Goal: Task Accomplishment & Management: Manage account settings

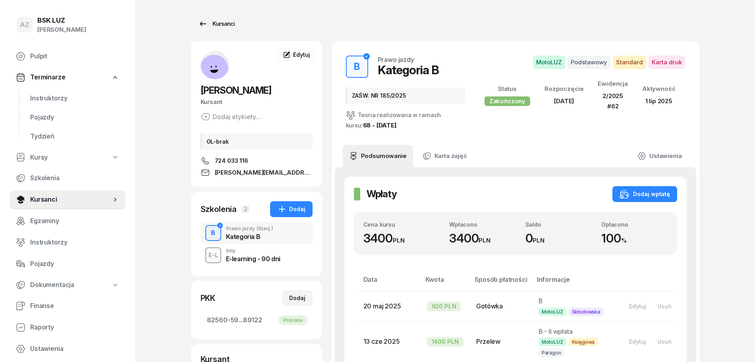
click at [223, 22] on div "Kursanci" at bounding box center [216, 24] width 37 height 10
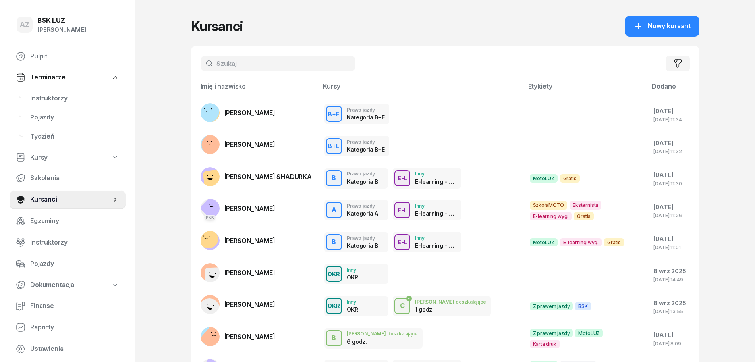
click at [248, 66] on input "text" at bounding box center [278, 64] width 155 height 16
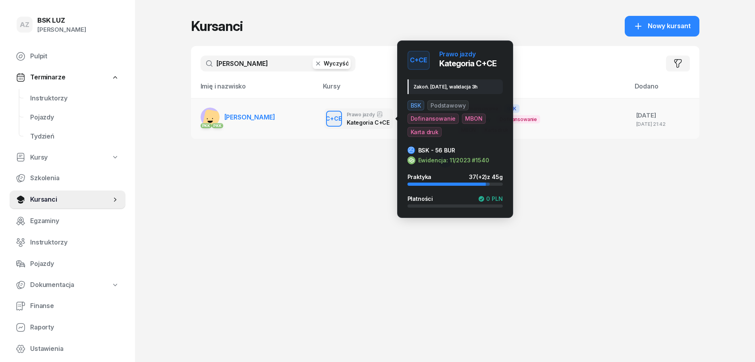
type input "[PERSON_NAME]"
click at [346, 121] on div "C+CE Prawo jazdy Kategoria C+CE" at bounding box center [359, 118] width 68 height 21
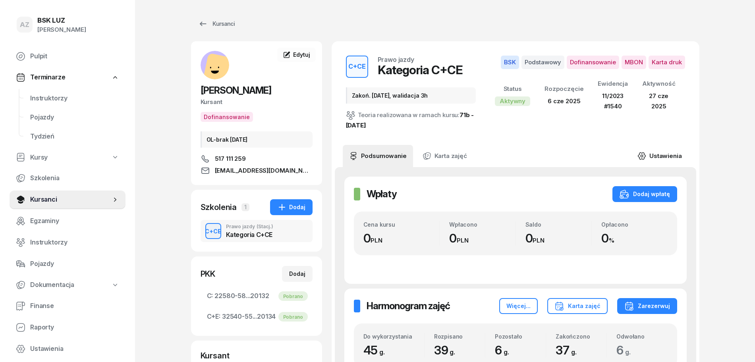
click at [668, 152] on link "Ustawienia" at bounding box center [659, 156] width 57 height 22
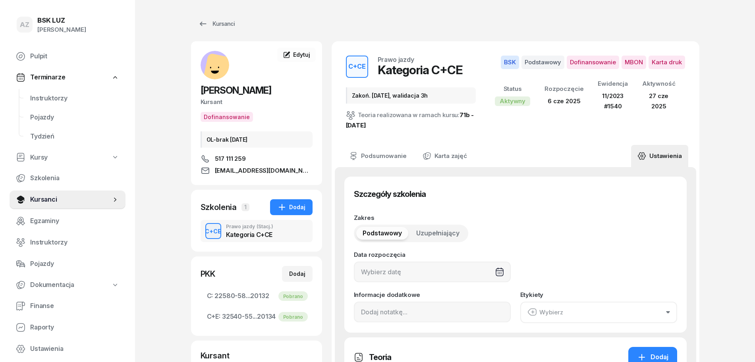
type input "[DATE]"
type input "Zakoń. [DATE], walidacja 3h"
type input "45"
type input "11/2023"
type input "1540"
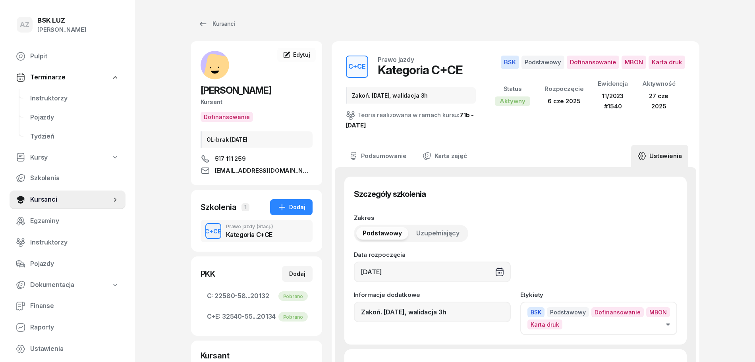
click at [667, 325] on icon "button" at bounding box center [668, 325] width 4 height 2
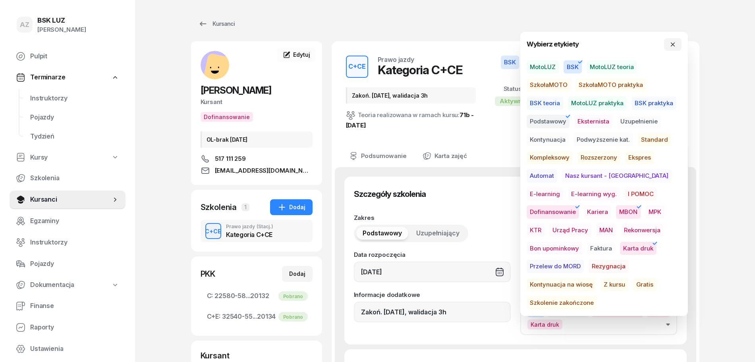
click at [597, 296] on span "Szkolenie zakończone" at bounding box center [562, 303] width 70 height 14
click at [674, 41] on icon "button" at bounding box center [673, 44] width 6 height 6
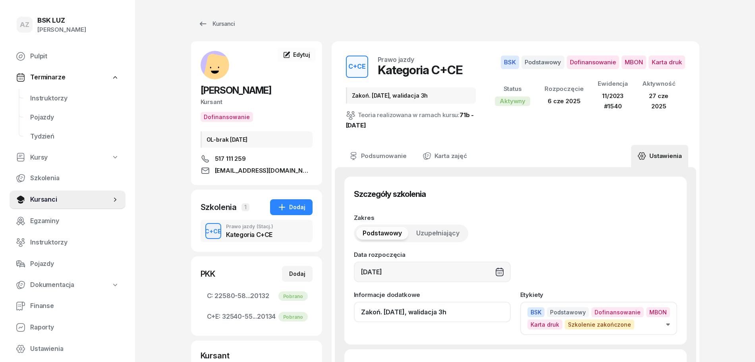
drag, startPoint x: 460, startPoint y: 317, endPoint x: 464, endPoint y: 324, distance: 8.4
click at [460, 319] on input "Zakoń. [DATE], walidacja 3h" at bounding box center [432, 312] width 157 height 21
drag, startPoint x: 489, startPoint y: 307, endPoint x: 462, endPoint y: 311, distance: 27.3
click at [462, 311] on input "Zakoń. [DATE], walidacja 3h, ZAŚW. NR" at bounding box center [432, 312] width 157 height 21
click at [498, 310] on input "Zakoń. [DATE], walidacja 3h, ZAŚW. NR" at bounding box center [432, 312] width 157 height 21
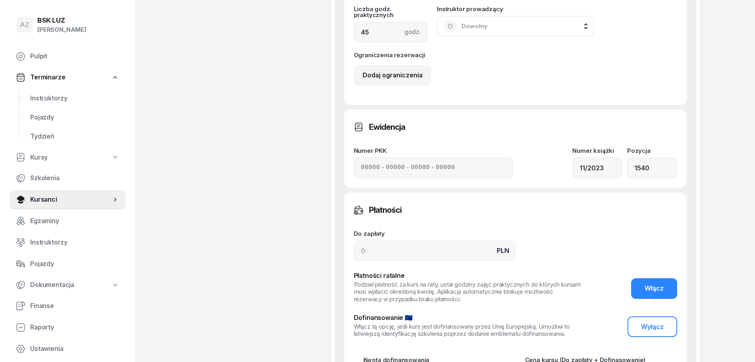
scroll to position [690, 0]
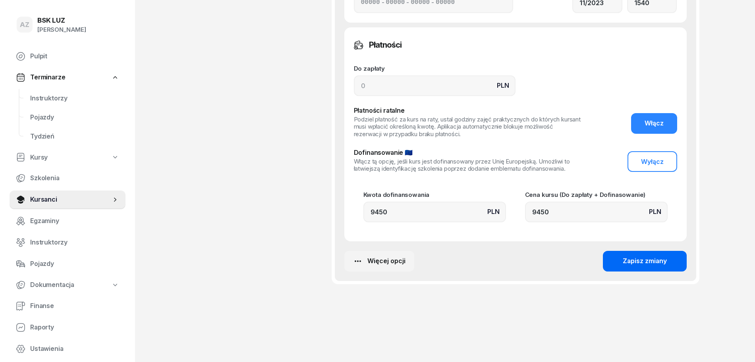
type input "Zakoń. [DATE], walidacja 3h, ZAŚW. NR 353/2025"
click at [649, 260] on div "Zapisz zmiany" at bounding box center [645, 261] width 44 height 10
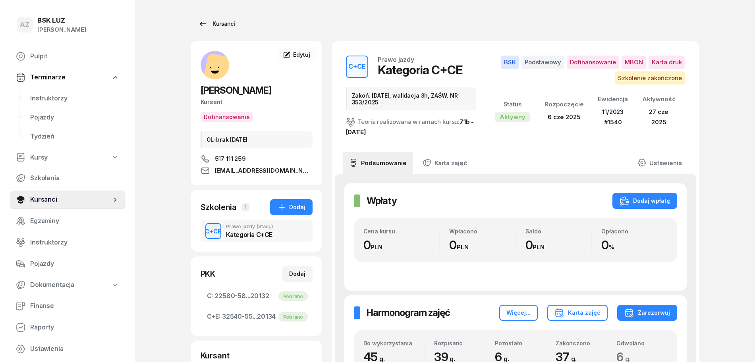
click at [222, 22] on div "Kursanci" at bounding box center [216, 24] width 37 height 10
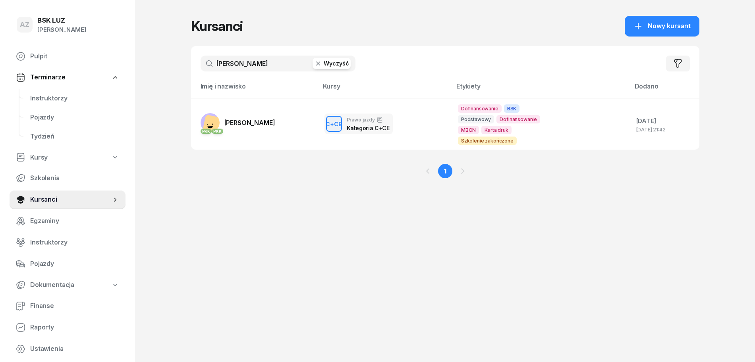
click at [342, 63] on button "Wyczyść" at bounding box center [332, 63] width 38 height 11
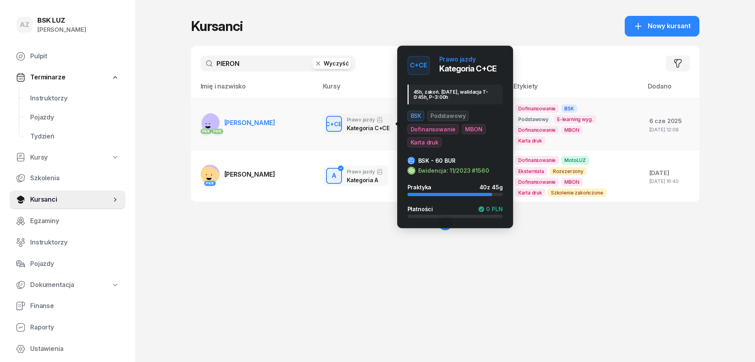
type input "PIERON"
click at [349, 122] on div "Prawo jazdy" at bounding box center [367, 120] width 41 height 6
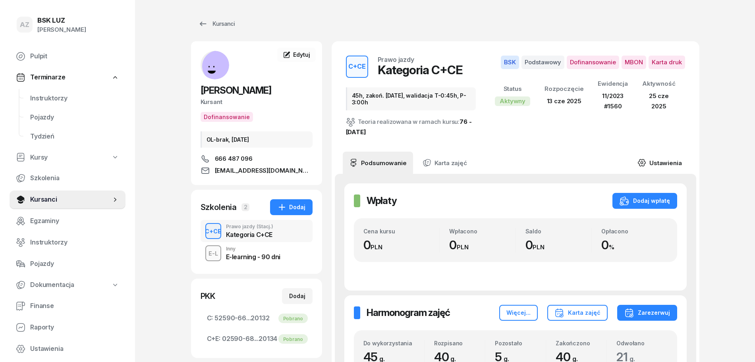
click at [667, 158] on link "Ustawienia" at bounding box center [659, 163] width 57 height 22
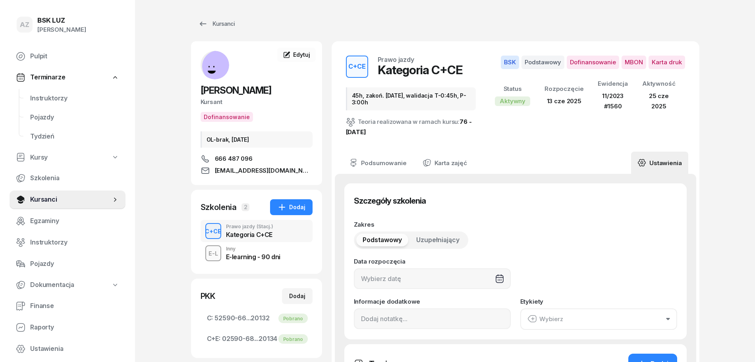
type input "[DATE]"
type input "45h, zakoń. [DATE], walidacja T-0:45h, P-3:00h"
type input "45"
type input "11/2023"
type input "1560"
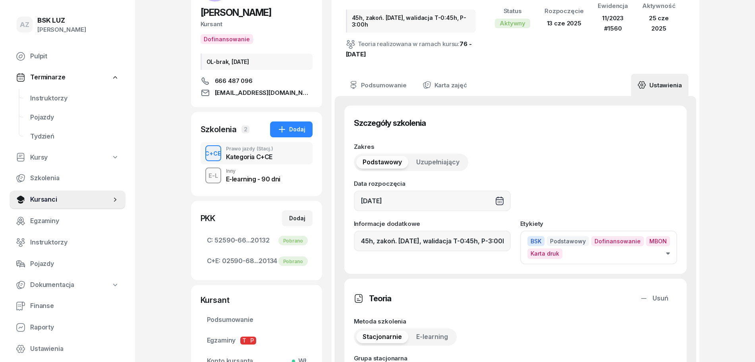
scroll to position [149, 0]
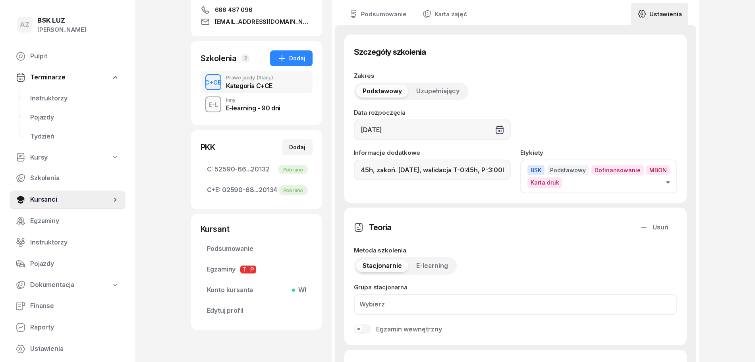
click at [665, 183] on button "BSK Podstawowy Dofinansowanie MBON Karta druk" at bounding box center [598, 176] width 157 height 33
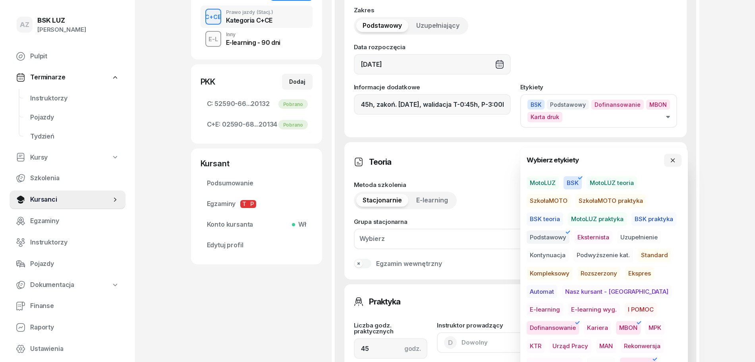
scroll to position [298, 0]
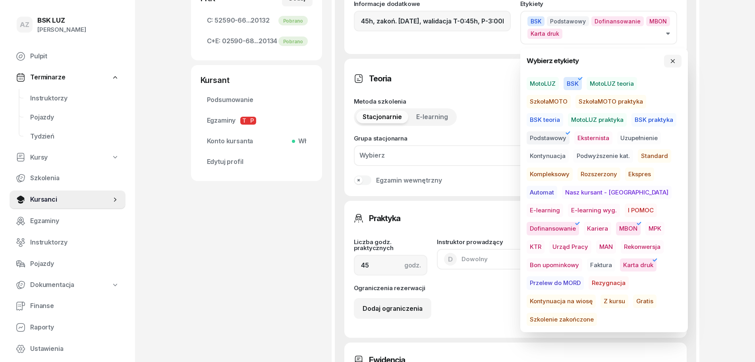
click at [597, 313] on span "Szkolenie zakończone" at bounding box center [562, 320] width 70 height 14
click at [672, 62] on icon "button" at bounding box center [673, 61] width 6 height 6
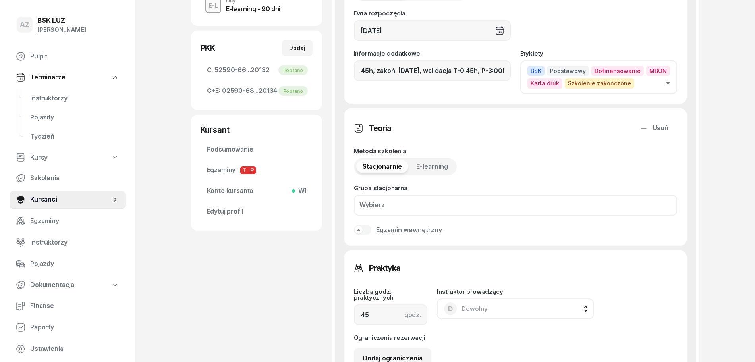
scroll to position [199, 0]
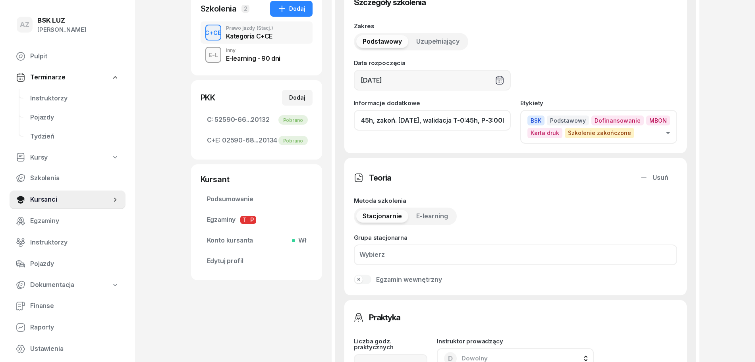
click at [457, 122] on input "45h, zakoń. [DATE], walidacja T-0:45h, P-3:00h" at bounding box center [432, 120] width 157 height 21
click at [508, 124] on input "45h, zakoń. [DATE], walid T-0:45h, P-3:00h" at bounding box center [432, 120] width 157 height 21
paste input "ZAŚW. NR"
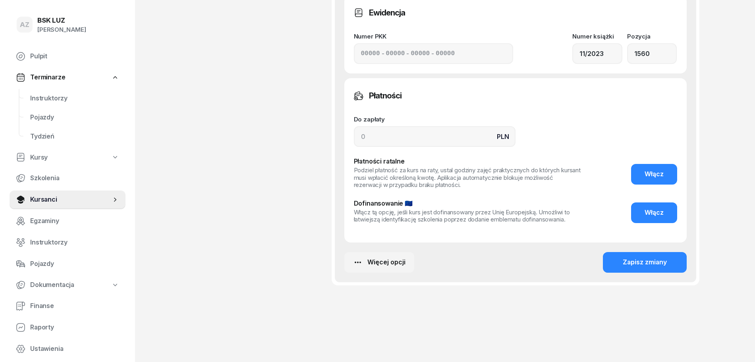
scroll to position [647, 0]
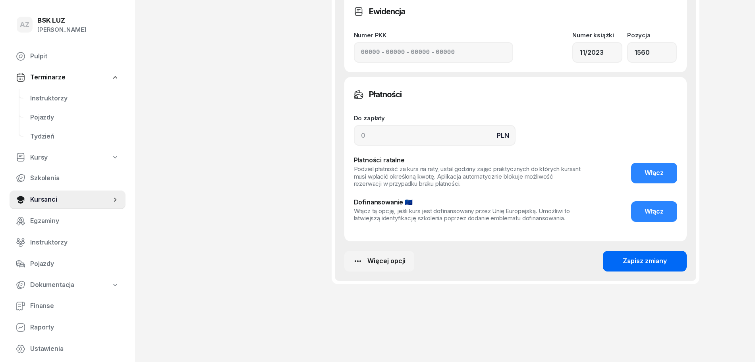
type input "45h, zakoń. [DATE], walid T-0:45h, P-3:00h, ZAŚW. NR 357/2025"
click at [646, 260] on div "Zapisz zmiany" at bounding box center [645, 261] width 44 height 10
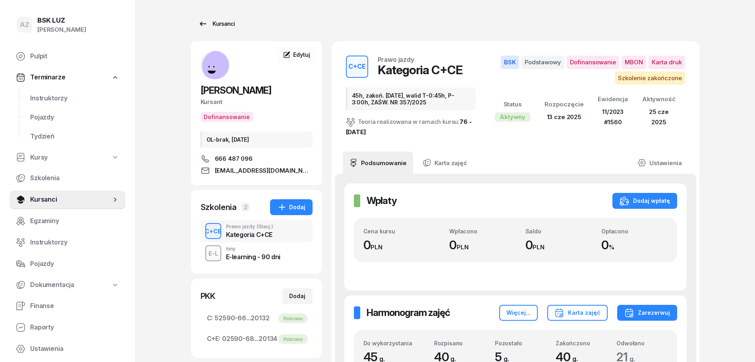
click at [218, 22] on div "Kursanci" at bounding box center [216, 24] width 37 height 10
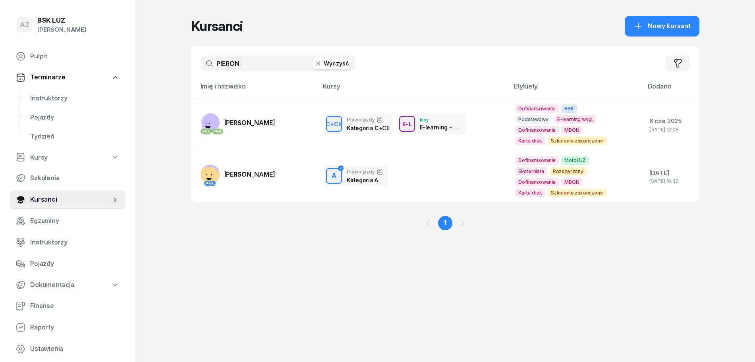
click at [330, 60] on button "Wyczyść" at bounding box center [332, 63] width 38 height 11
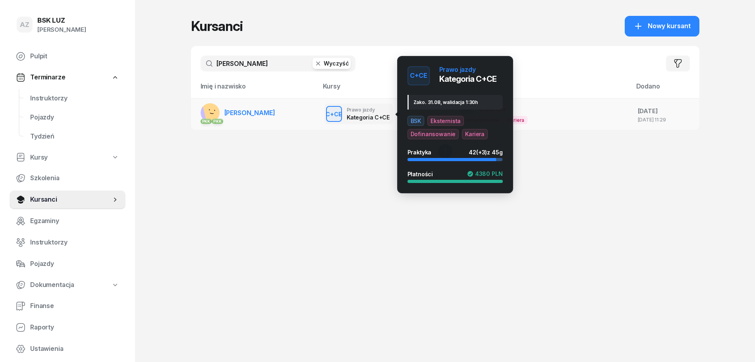
type input "[PERSON_NAME]"
click at [336, 113] on div "C+CE" at bounding box center [334, 114] width 23 height 10
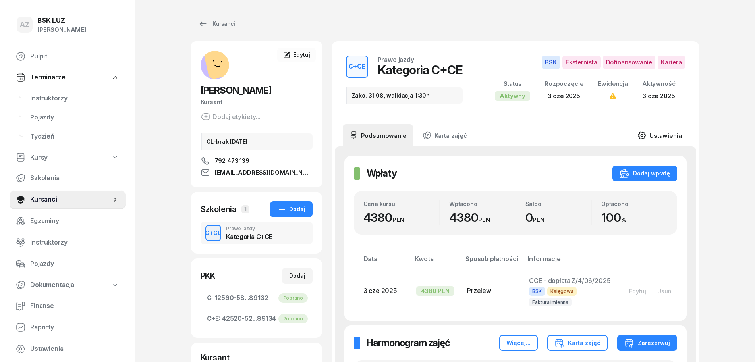
click at [664, 132] on link "Ustawienia" at bounding box center [659, 135] width 57 height 22
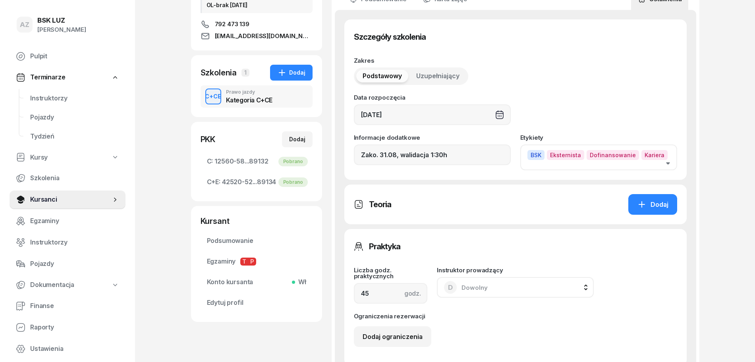
scroll to position [149, 0]
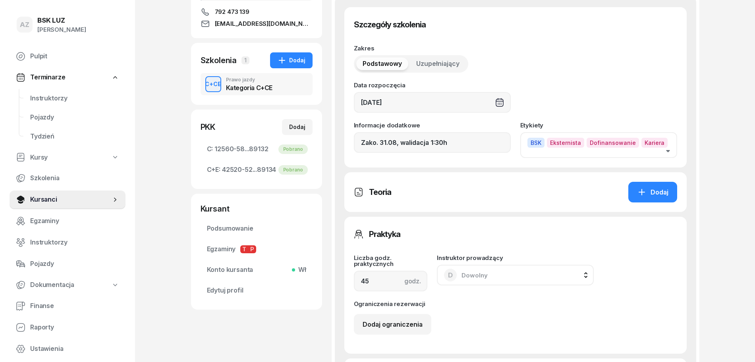
click at [670, 145] on button "BSK Eksternista Dofinansowanie Kariera" at bounding box center [598, 145] width 157 height 26
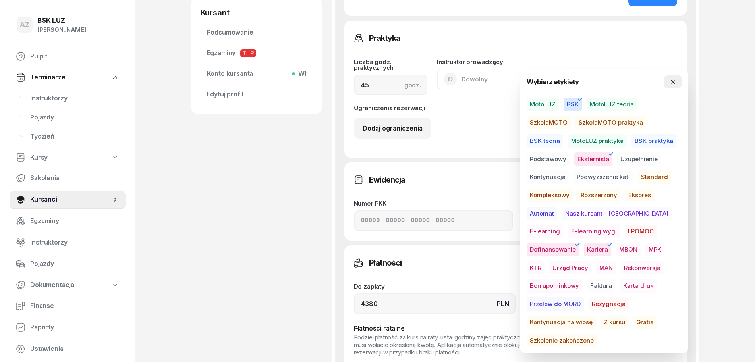
scroll to position [348, 0]
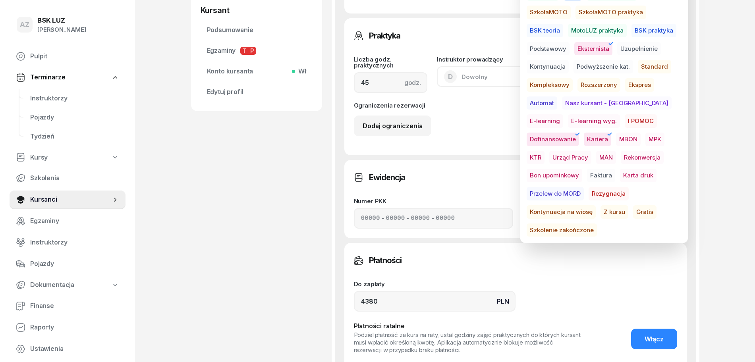
click at [597, 224] on span "Szkolenie zakończone" at bounding box center [562, 231] width 70 height 14
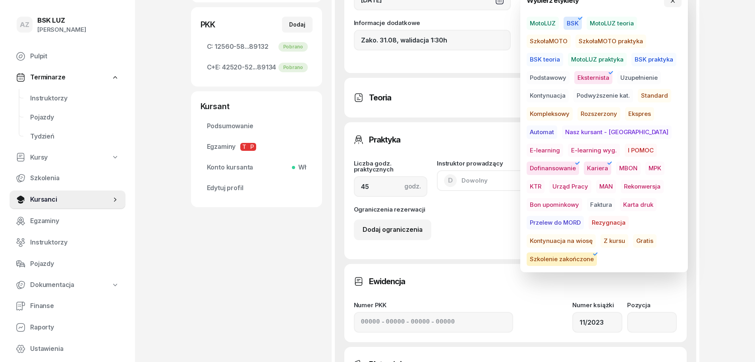
scroll to position [248, 0]
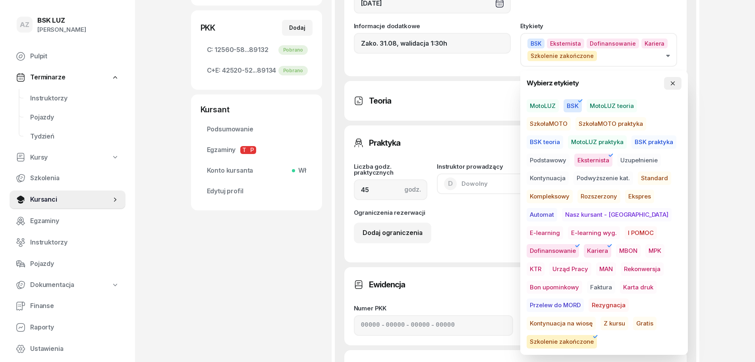
click at [674, 82] on icon "button" at bounding box center [673, 83] width 4 height 4
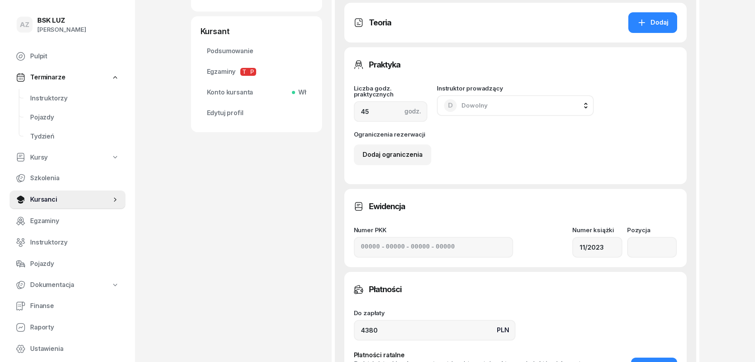
scroll to position [348, 0]
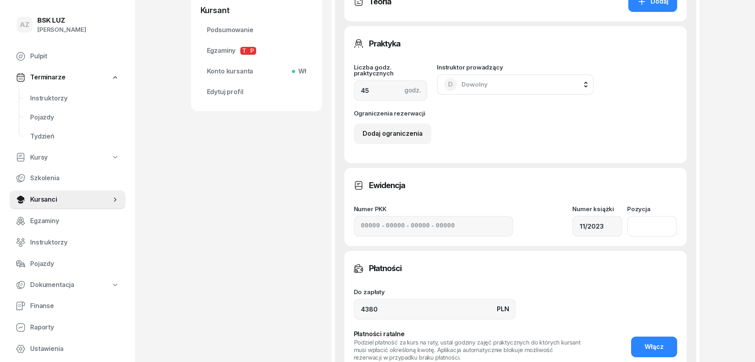
click at [645, 226] on input "number" at bounding box center [652, 226] width 50 height 21
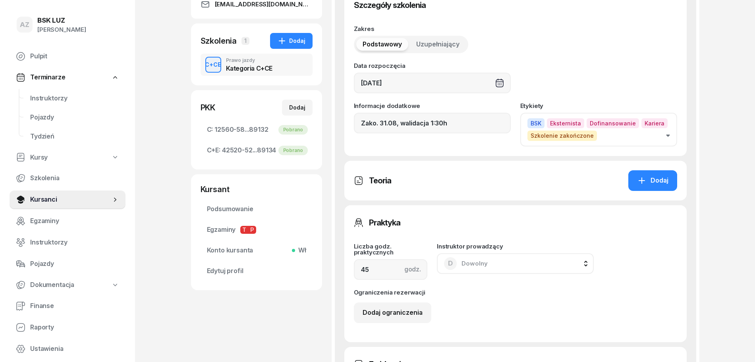
scroll to position [149, 0]
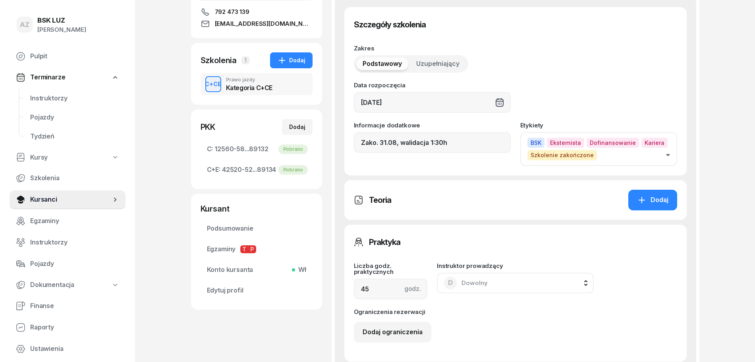
type input "1534"
click at [455, 140] on input "Zako. 31.08, walidacja 1:30h" at bounding box center [432, 142] width 157 height 21
paste input "ZAŚW. NR"
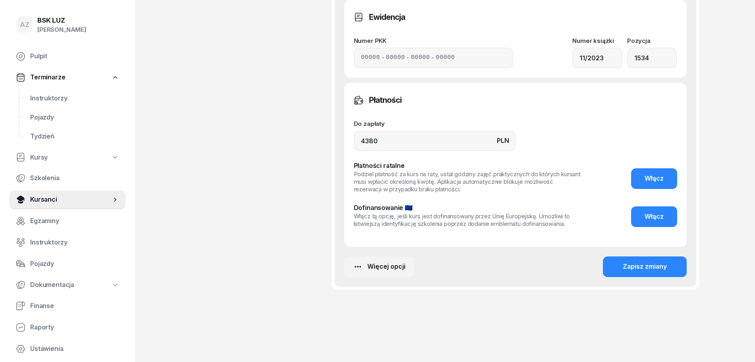
scroll to position [522, 0]
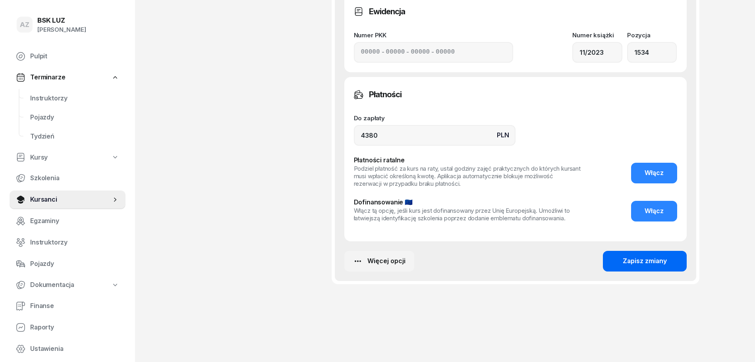
type input "Zako. 31.08, walidacja 1:30h, ZAŚW. NR 358/2025"
click at [649, 259] on div "Zapisz zmiany" at bounding box center [645, 261] width 44 height 10
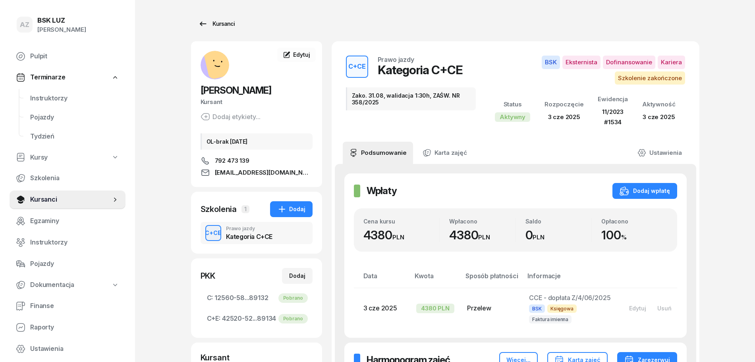
click at [224, 23] on div "Kursanci" at bounding box center [216, 24] width 37 height 10
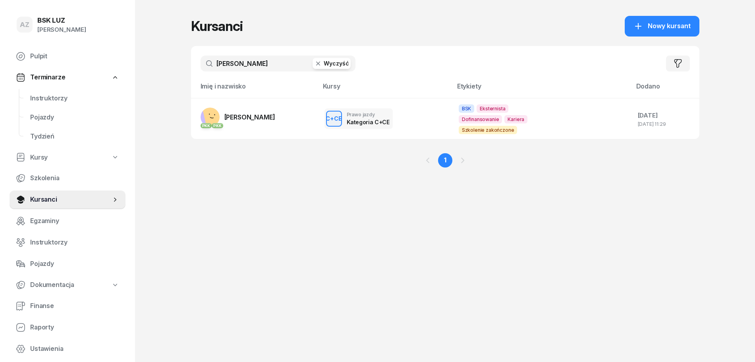
click at [338, 62] on button "Wyczyść" at bounding box center [332, 63] width 38 height 11
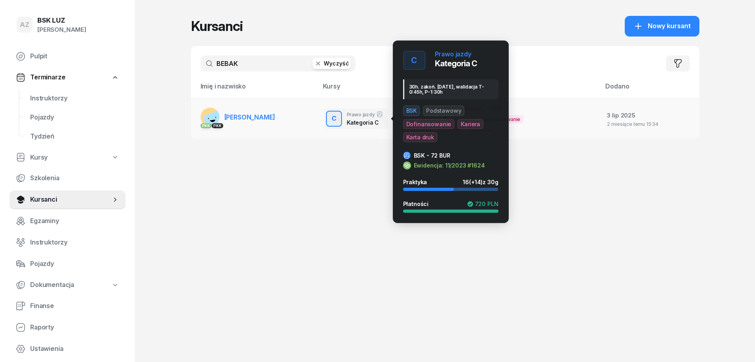
type input "BEBAK"
click at [341, 119] on button "C" at bounding box center [334, 119] width 16 height 16
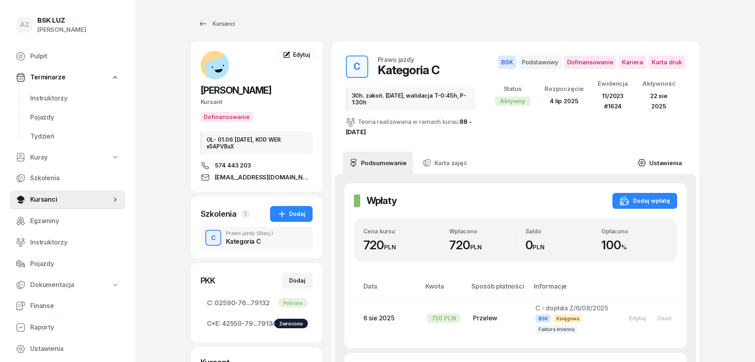
click at [664, 164] on link "Ustawienia" at bounding box center [659, 163] width 57 height 22
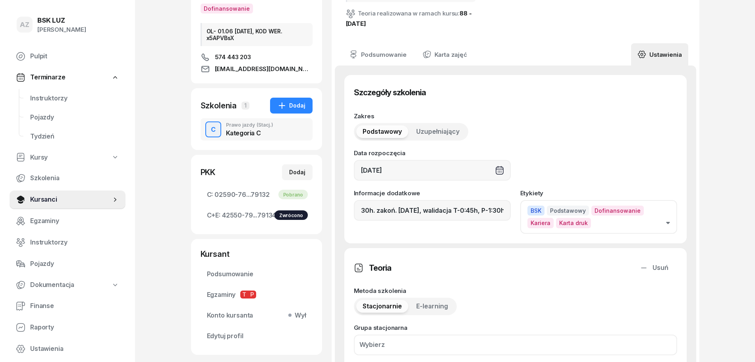
scroll to position [149, 0]
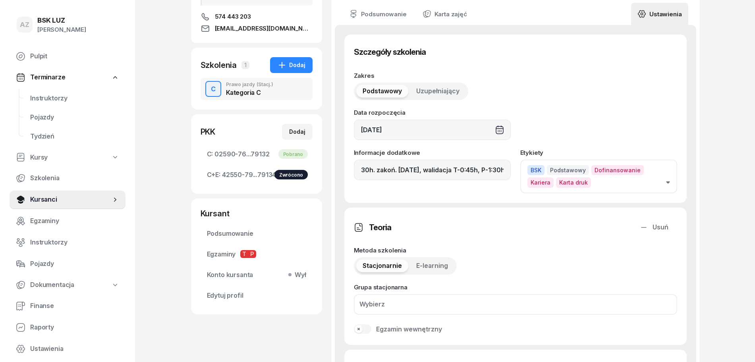
click at [668, 183] on icon "button" at bounding box center [668, 183] width 4 height 2
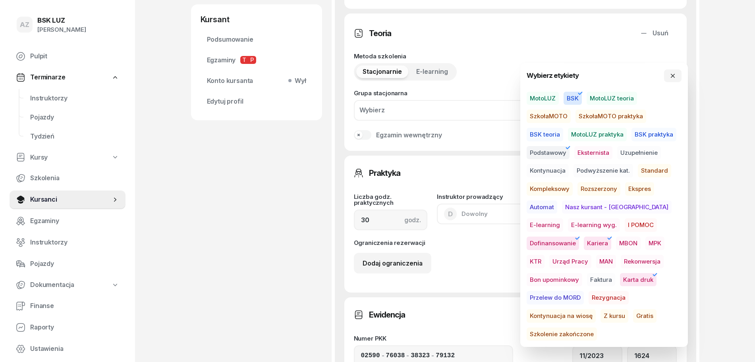
scroll to position [348, 0]
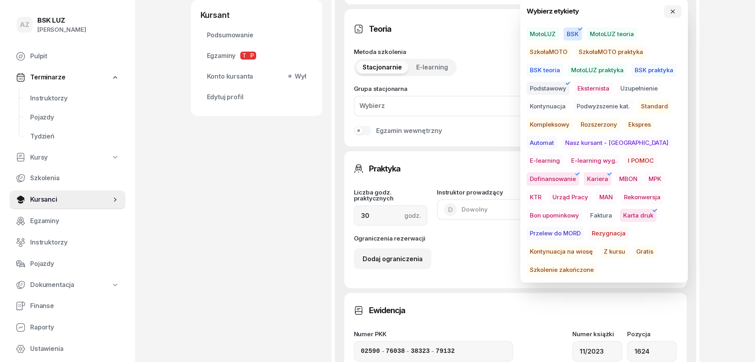
click at [593, 263] on span "Szkolenie zakończone" at bounding box center [562, 270] width 70 height 14
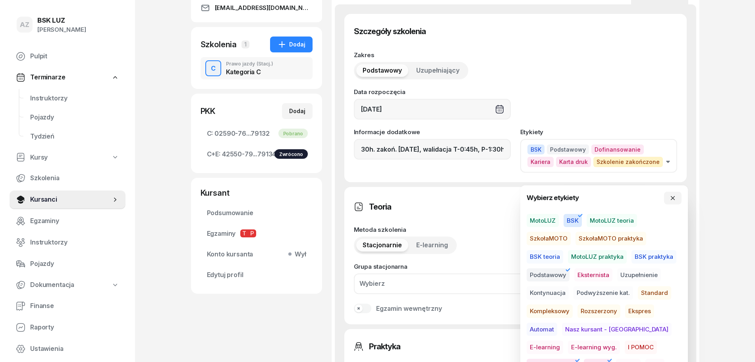
scroll to position [149, 0]
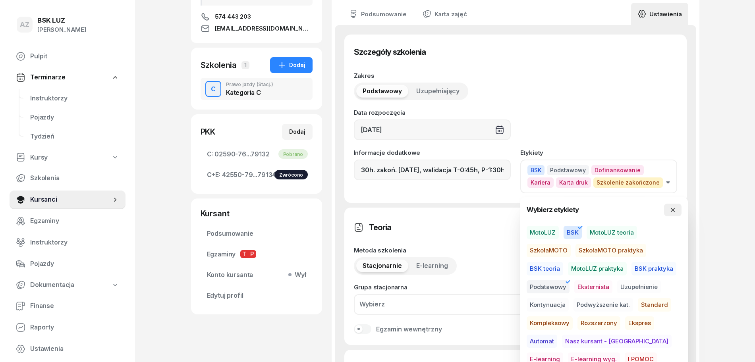
click at [672, 210] on icon "button" at bounding box center [673, 210] width 4 height 4
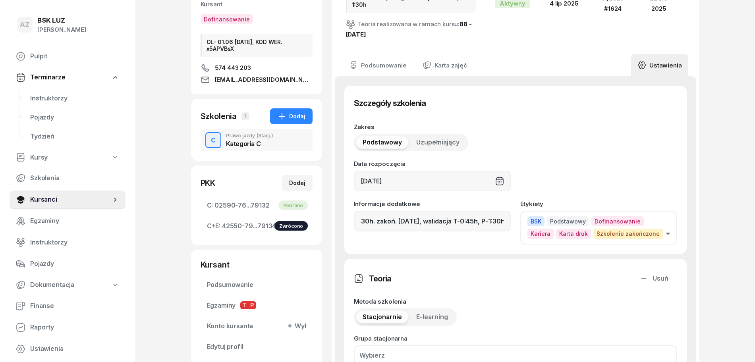
scroll to position [99, 0]
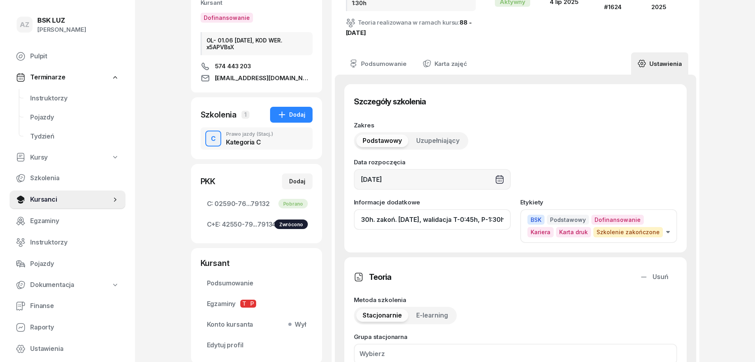
click at [467, 223] on input "30h. zakoń. [DATE], walidacja T-0:45h, P-1:30h" at bounding box center [432, 219] width 157 height 21
click at [509, 215] on input "30h. zakoń. [DATE], walid T-0:45h, P-1:30h" at bounding box center [432, 219] width 157 height 21
click at [428, 221] on input "30h. zakoń. [DATE], walid T-0:45h, P-1:30h" at bounding box center [432, 219] width 157 height 21
click at [504, 217] on input "30h. zakoń. [DATE], walid T-0:45h, P-1:30h" at bounding box center [432, 219] width 157 height 21
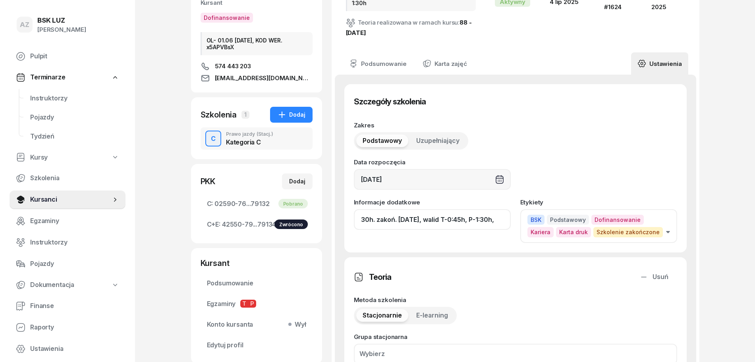
paste input "ZAŚW. NR"
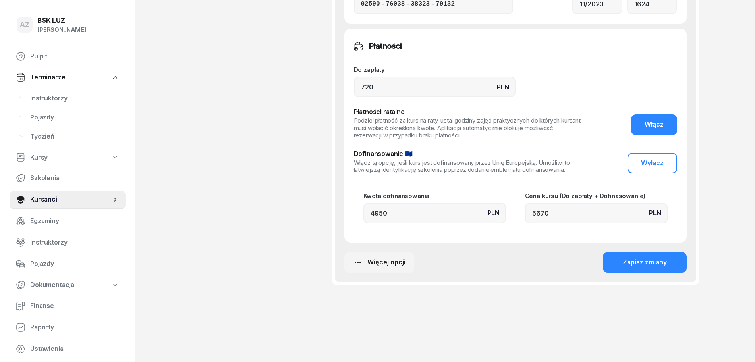
scroll to position [696, 0]
type input "30h. zakoń. [DATE], walid T-0:45h, P-1:30h, ZAŚW. NR 356/2025"
click at [651, 259] on div "Zapisz zmiany" at bounding box center [645, 261] width 44 height 10
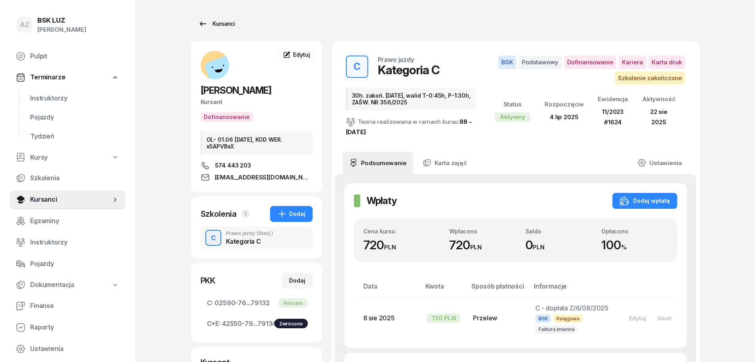
click at [226, 22] on div "Kursanci" at bounding box center [216, 24] width 37 height 10
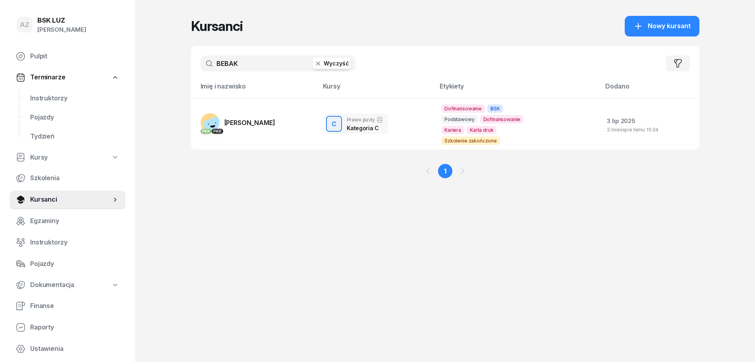
click at [333, 65] on button "Wyczyść" at bounding box center [332, 63] width 38 height 11
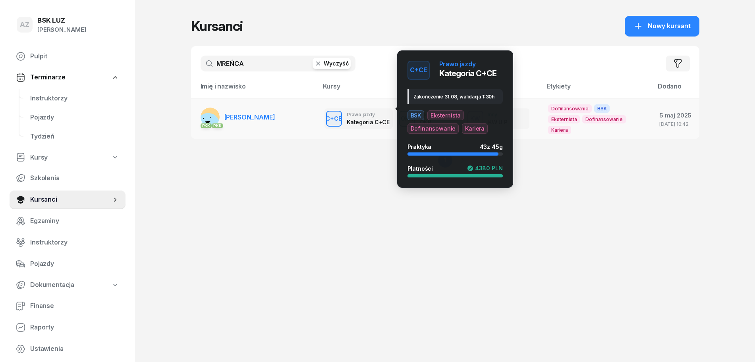
type input "MREŃCA"
click at [324, 114] on div "C+CE" at bounding box center [334, 119] width 23 height 10
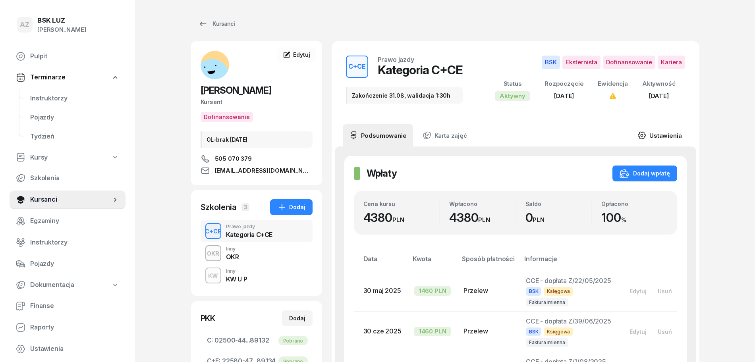
click at [673, 135] on link "Ustawienia" at bounding box center [659, 135] width 57 height 22
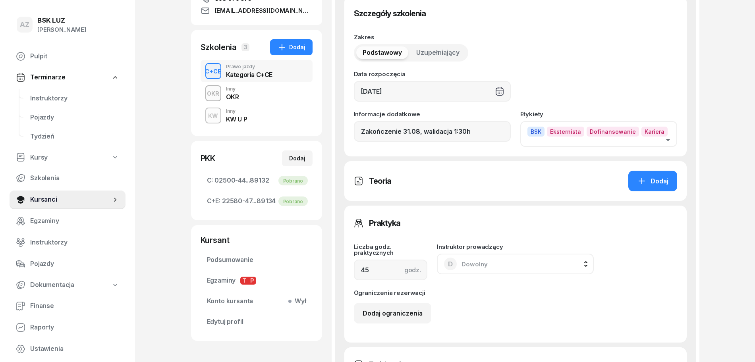
scroll to position [199, 0]
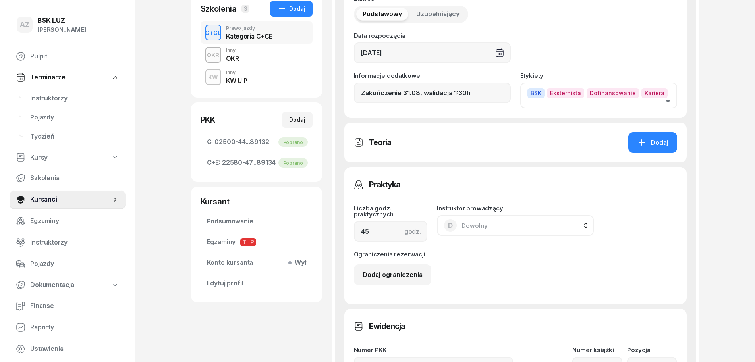
click at [666, 100] on icon "button" at bounding box center [668, 101] width 4 height 2
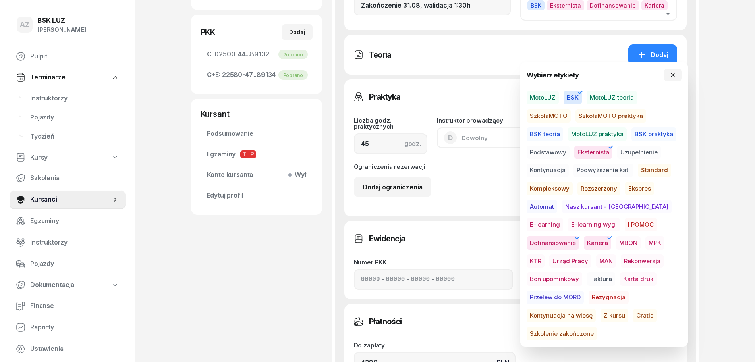
scroll to position [348, 0]
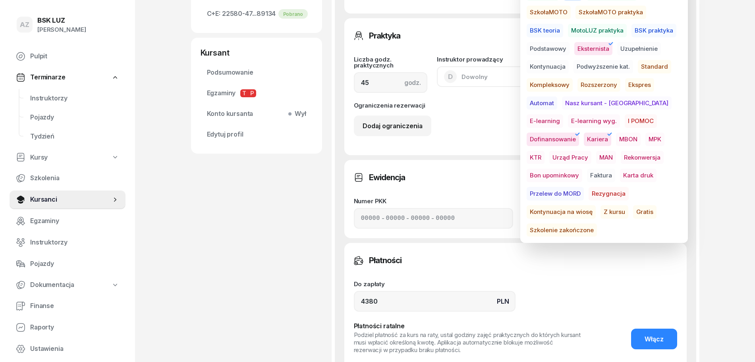
click at [597, 224] on span "Szkolenie zakończone" at bounding box center [562, 231] width 70 height 14
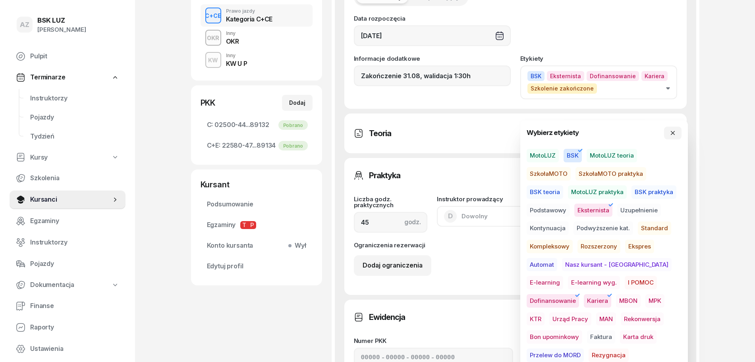
scroll to position [199, 0]
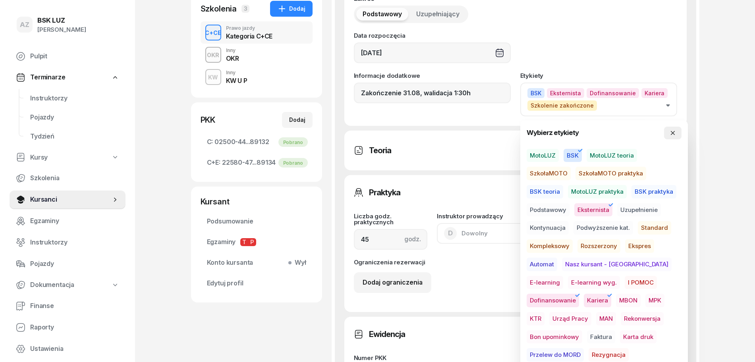
click at [672, 132] on icon "button" at bounding box center [673, 133] width 4 height 4
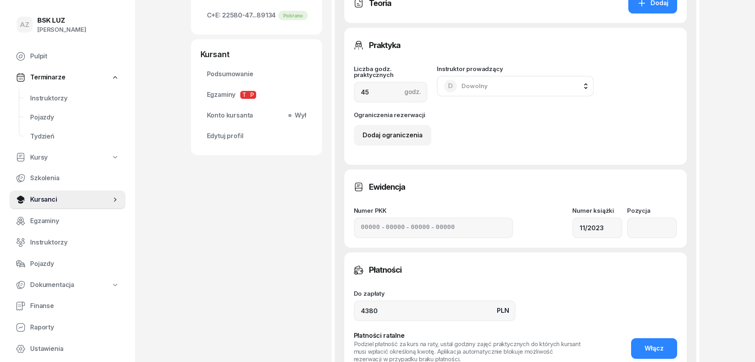
scroll to position [348, 0]
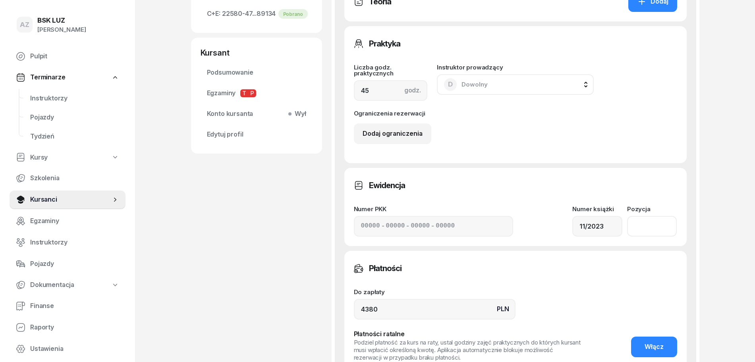
click at [636, 224] on input "number" at bounding box center [652, 226] width 50 height 21
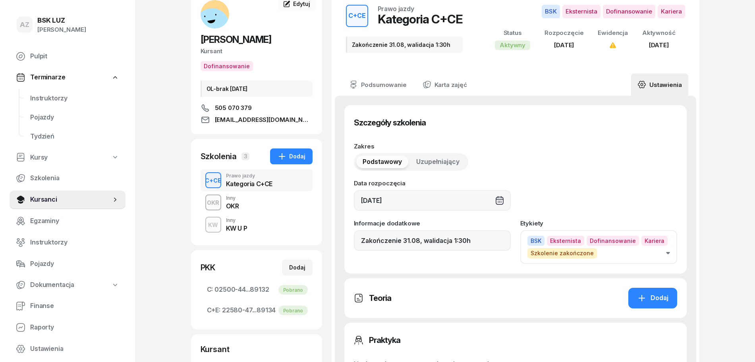
scroll to position [50, 0]
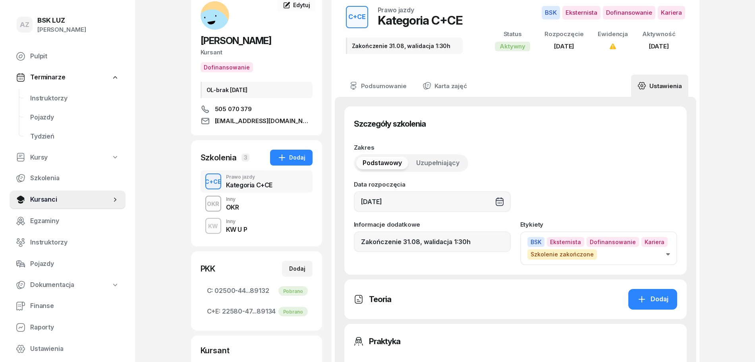
type input "1528"
click at [471, 247] on input "Zakończenie 31.08, walidacja 1:30h" at bounding box center [432, 242] width 157 height 21
paste input "ZAŚW. NR"
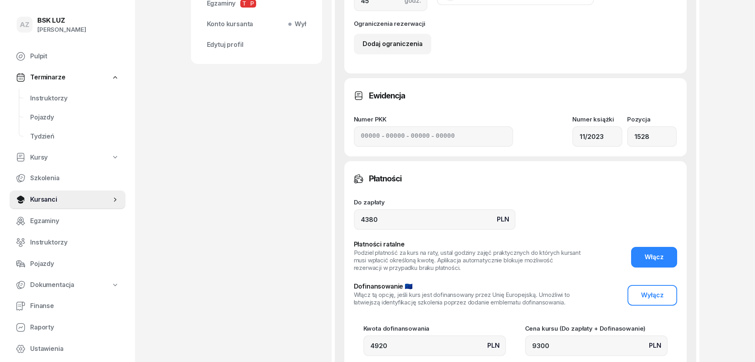
scroll to position [571, 0]
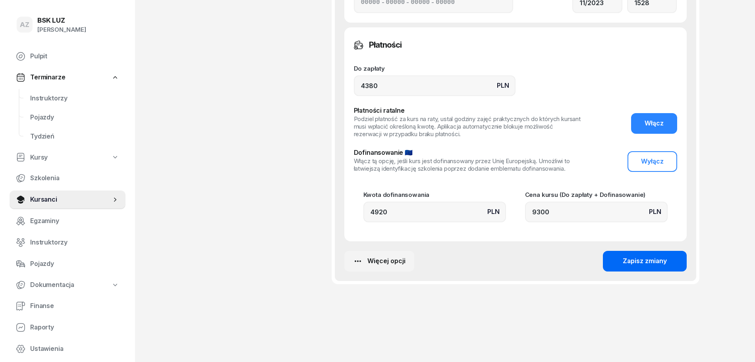
type input "Zakończenie 31.08, walidacja 1:30h, ZAŚW. NR 355/2025"
click at [642, 260] on div "Zapisz zmiany" at bounding box center [645, 261] width 44 height 10
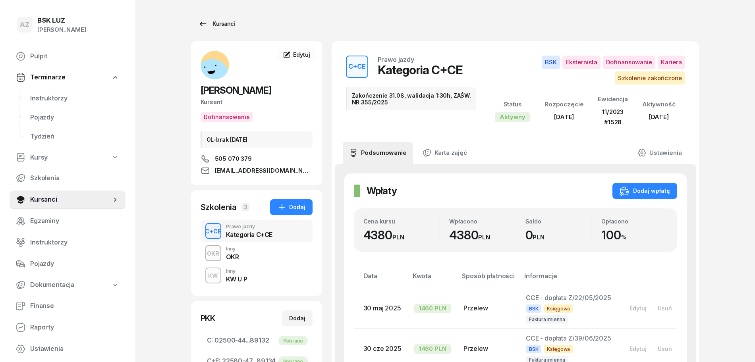
click at [223, 21] on div "Kursanci" at bounding box center [216, 24] width 37 height 10
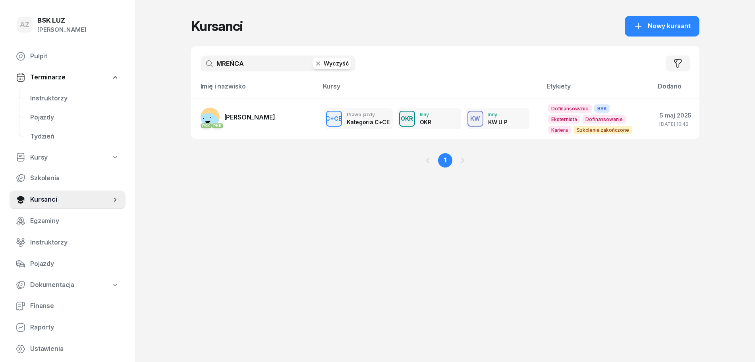
click at [332, 63] on button "Wyczyść" at bounding box center [332, 63] width 38 height 11
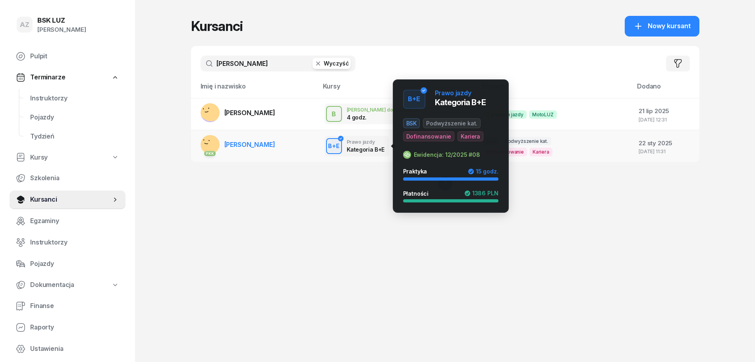
type input "[PERSON_NAME]"
click at [336, 149] on div "B+E" at bounding box center [334, 146] width 18 height 10
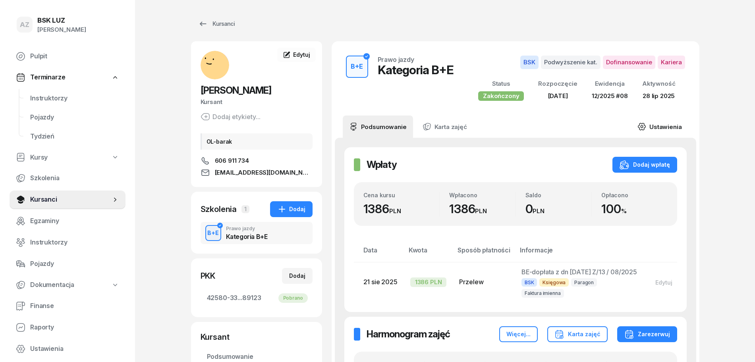
click at [666, 127] on link "Ustawienia" at bounding box center [659, 127] width 57 height 22
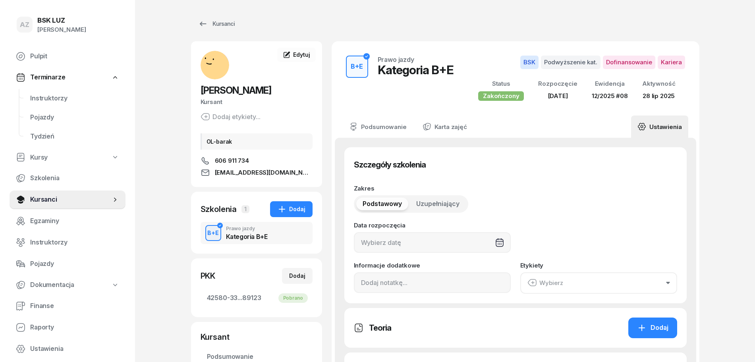
type input "[DATE]"
type input "15"
type input "42580"
type input "33137"
type input "98873"
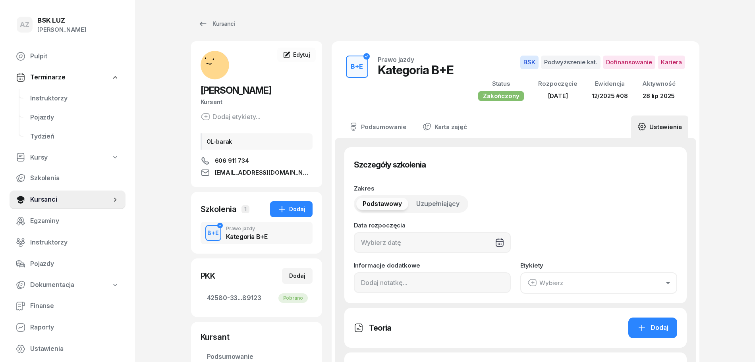
type input "89123"
type input "12/2025"
type input "08"
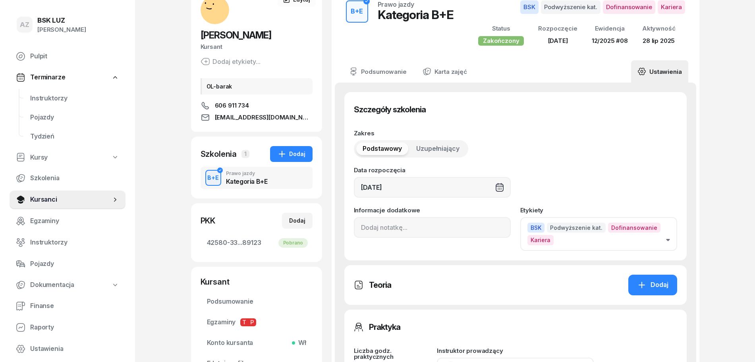
scroll to position [99, 0]
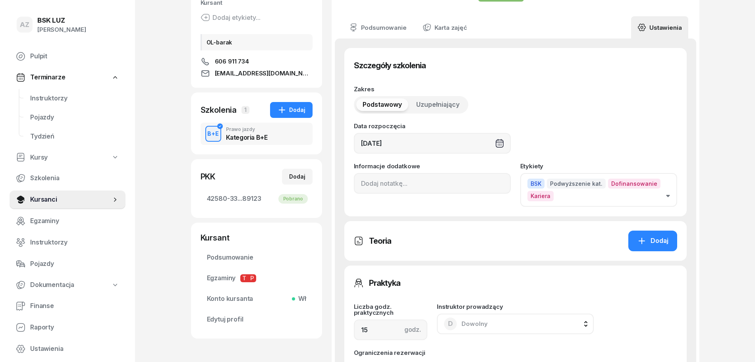
click at [669, 195] on icon "button" at bounding box center [668, 196] width 4 height 2
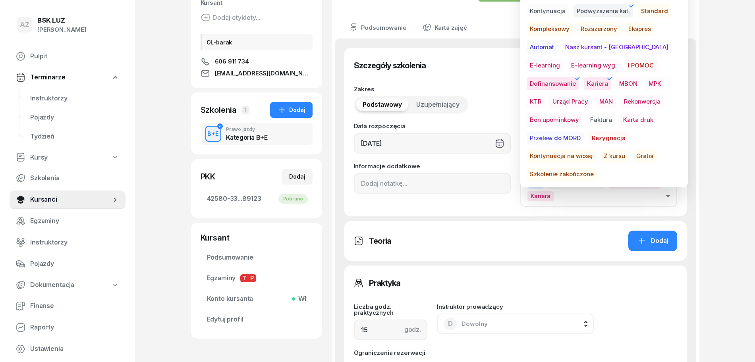
click at [597, 168] on span "Szkolenie zakończone" at bounding box center [562, 175] width 70 height 14
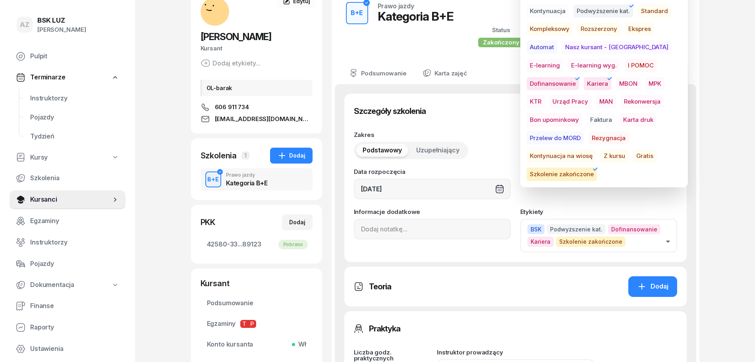
scroll to position [0, 0]
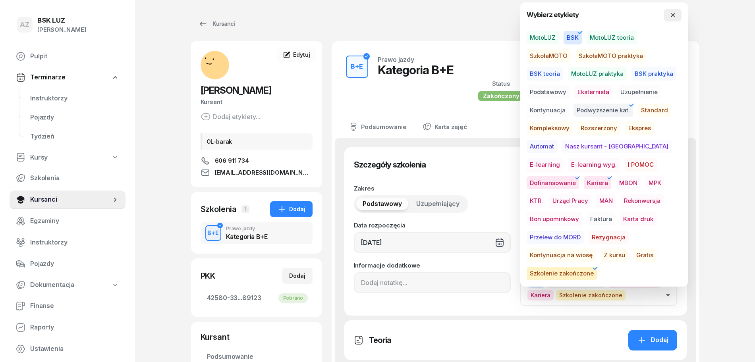
click at [670, 14] on icon "button" at bounding box center [673, 15] width 6 height 6
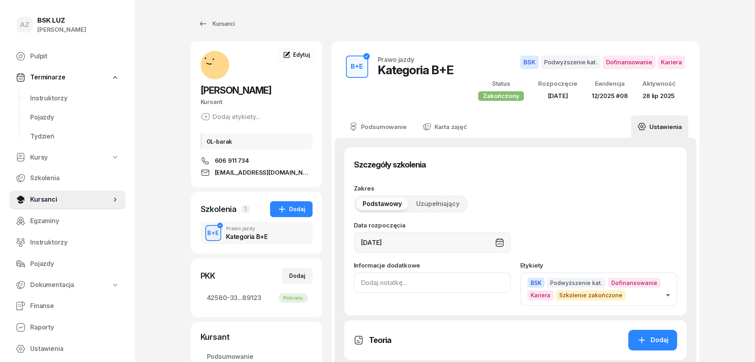
click at [359, 288] on input at bounding box center [432, 282] width 157 height 21
paste input "ZAŚW. NR"
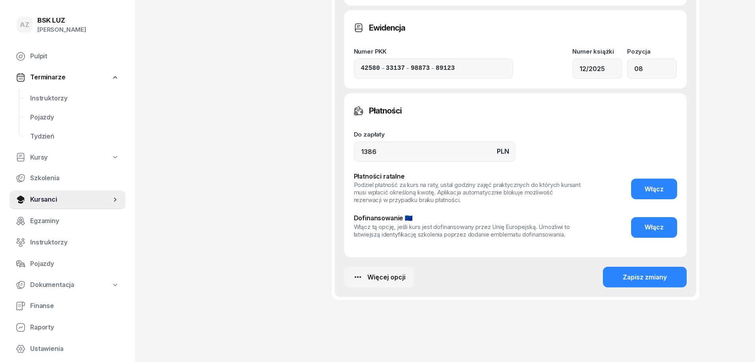
scroll to position [512, 0]
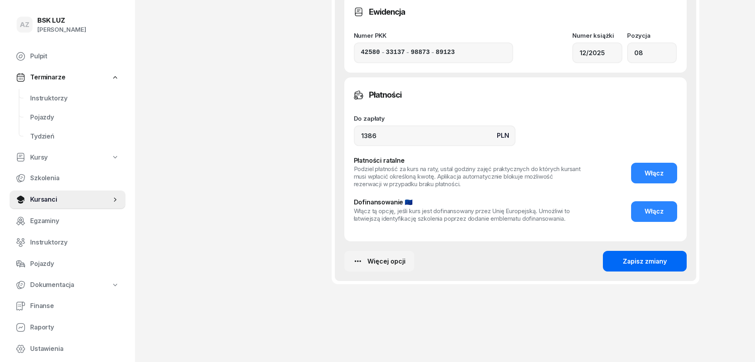
type input "ZAŚW. NR 359/2025"
click at [644, 259] on div "Zapisz zmiany" at bounding box center [645, 262] width 44 height 10
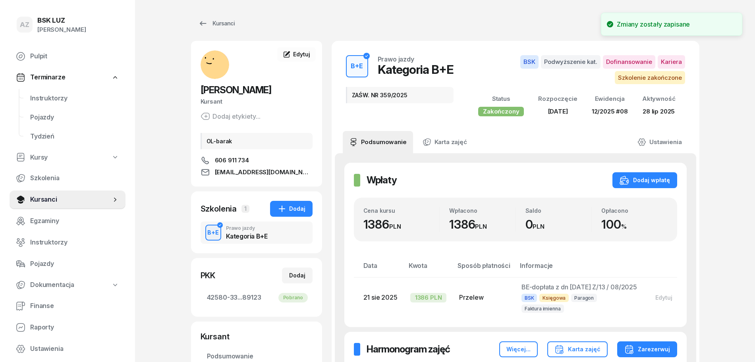
scroll to position [0, 0]
